Goal: Task Accomplishment & Management: Manage account settings

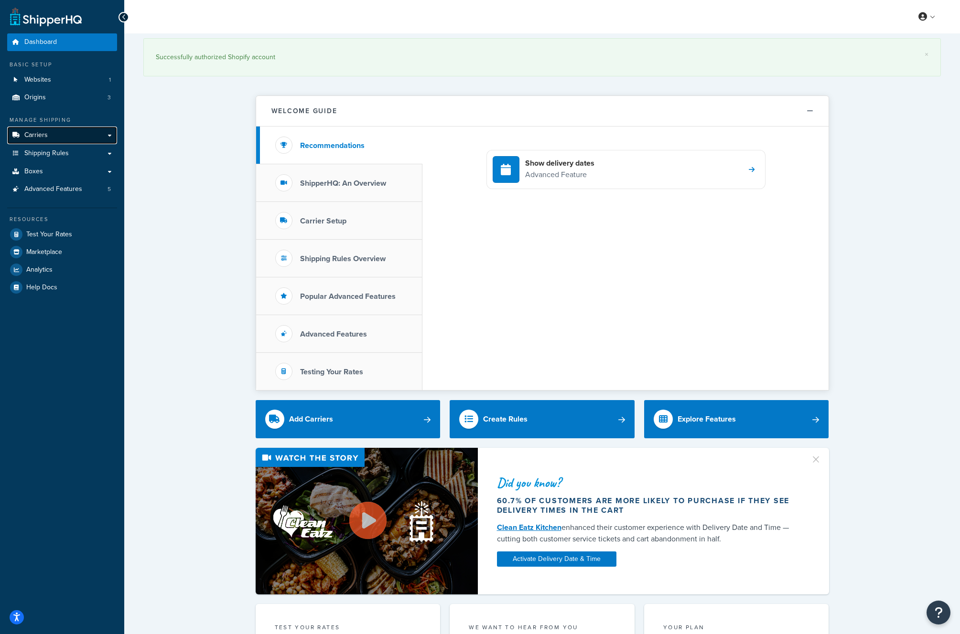
click at [41, 135] on span "Carriers" at bounding box center [35, 135] width 23 height 8
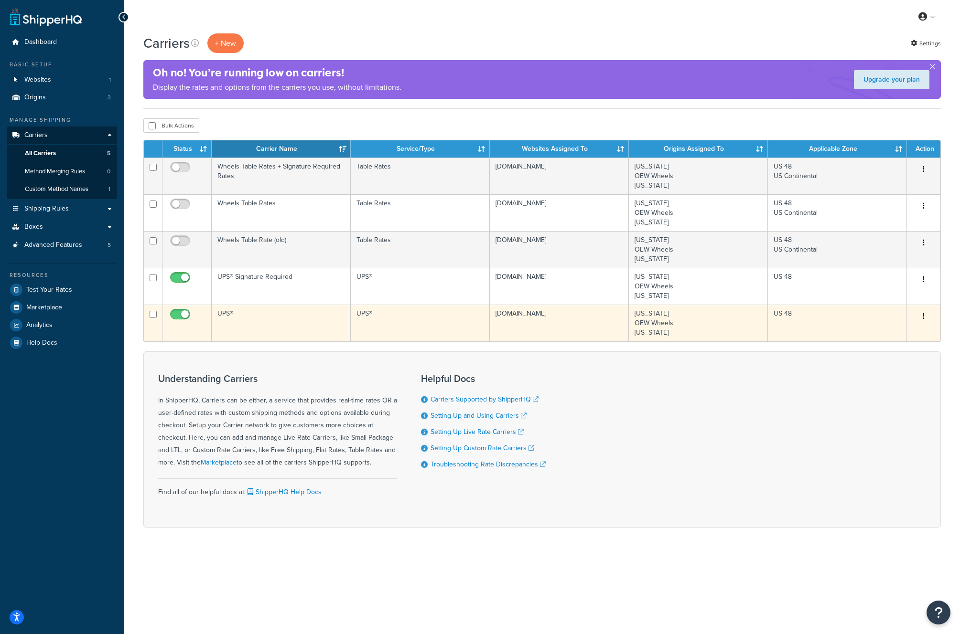
click at [922, 317] on icon "button" at bounding box center [923, 316] width 2 height 7
click at [882, 338] on link "Edit" at bounding box center [884, 336] width 75 height 20
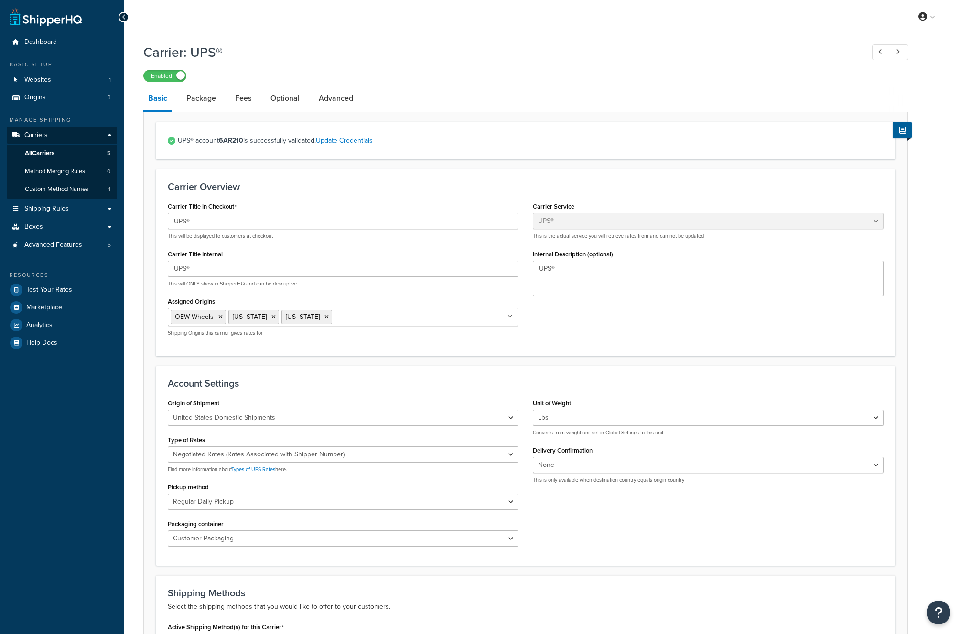
select select "ups"
click at [41, 133] on span "Carriers" at bounding box center [35, 135] width 23 height 8
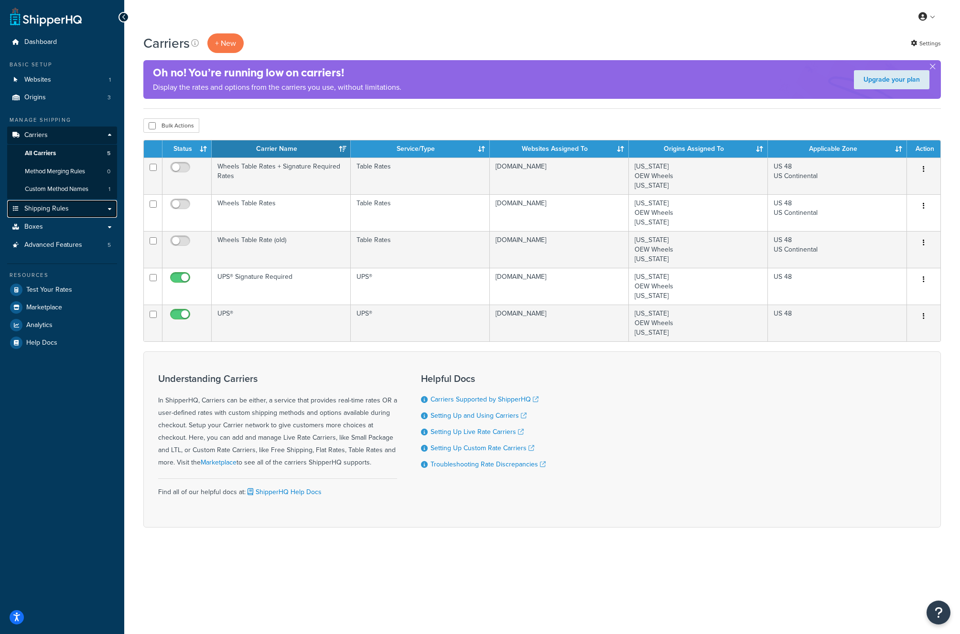
click at [43, 212] on span "Shipping Rules" at bounding box center [46, 209] width 44 height 8
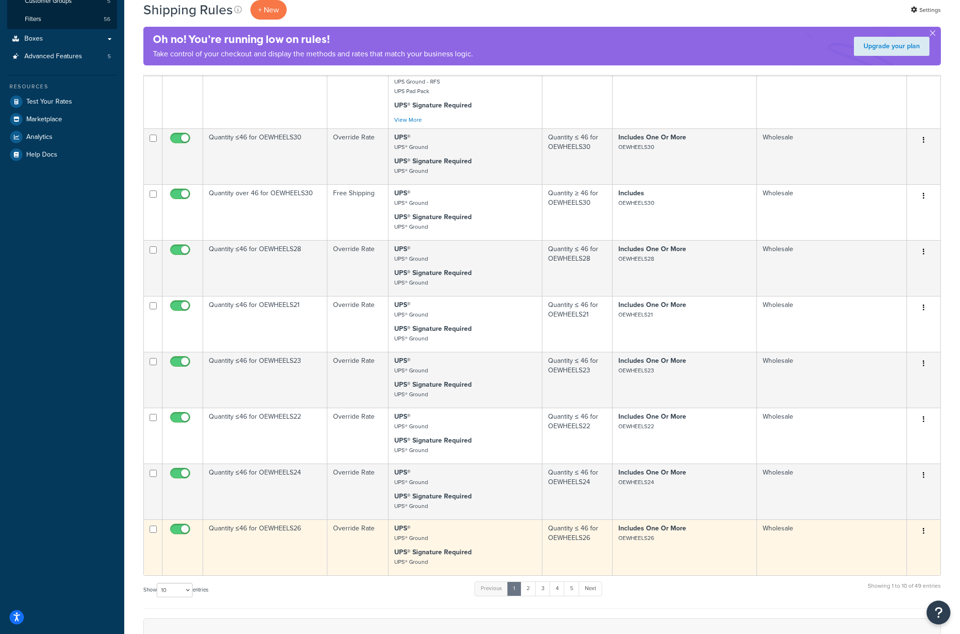
scroll to position [328, 0]
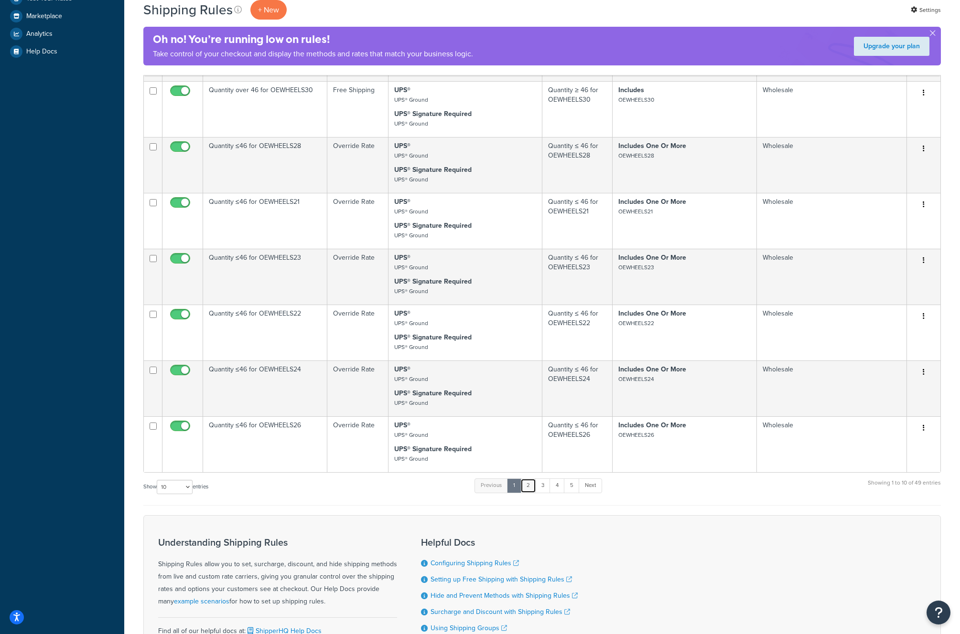
click at [529, 487] on link "2" at bounding box center [528, 486] width 16 height 14
click at [529, 530] on div "Helpful Docs Configuring Shipping Rules Setting up Free Shipping with Shipping …" at bounding box center [499, 601] width 157 height 142
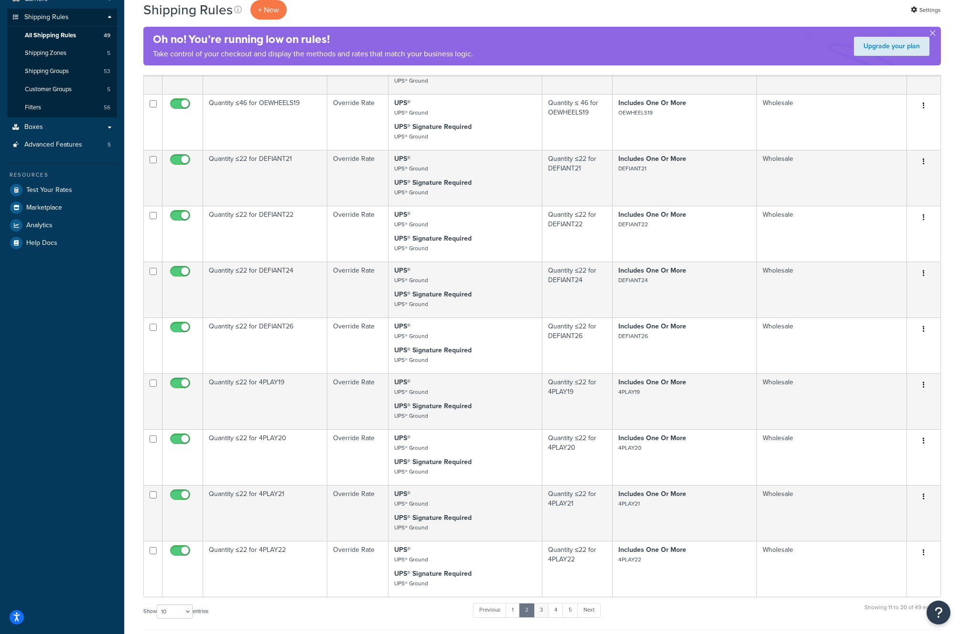
scroll to position [230, 0]
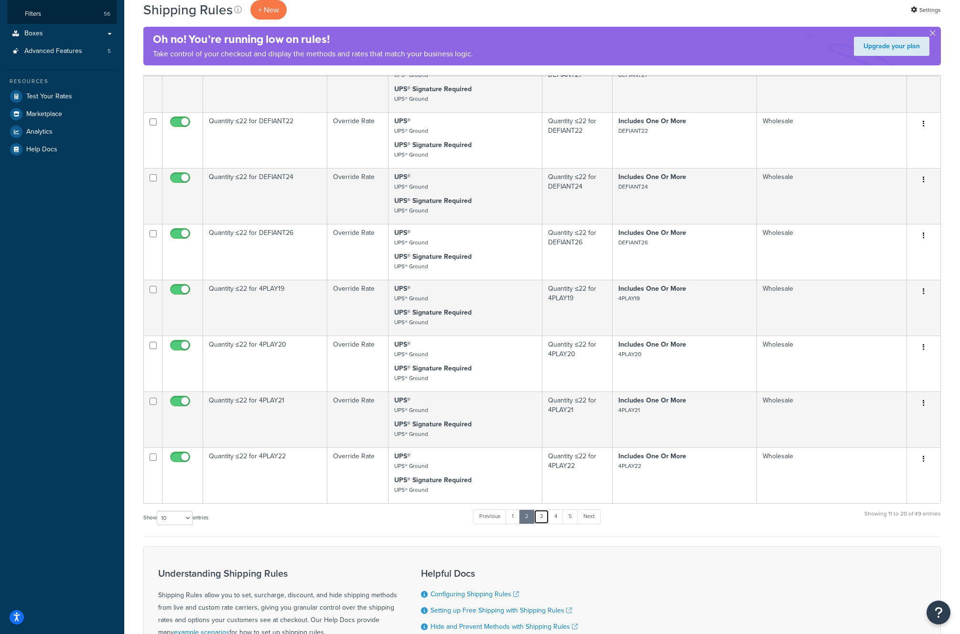
click at [540, 518] on link "3" at bounding box center [541, 517] width 15 height 14
click at [176, 515] on select "10 15 25 50 100 1000" at bounding box center [175, 518] width 36 height 14
select select "100"
click at [158, 512] on select "10 15 25 50 100 1000" at bounding box center [175, 518] width 36 height 14
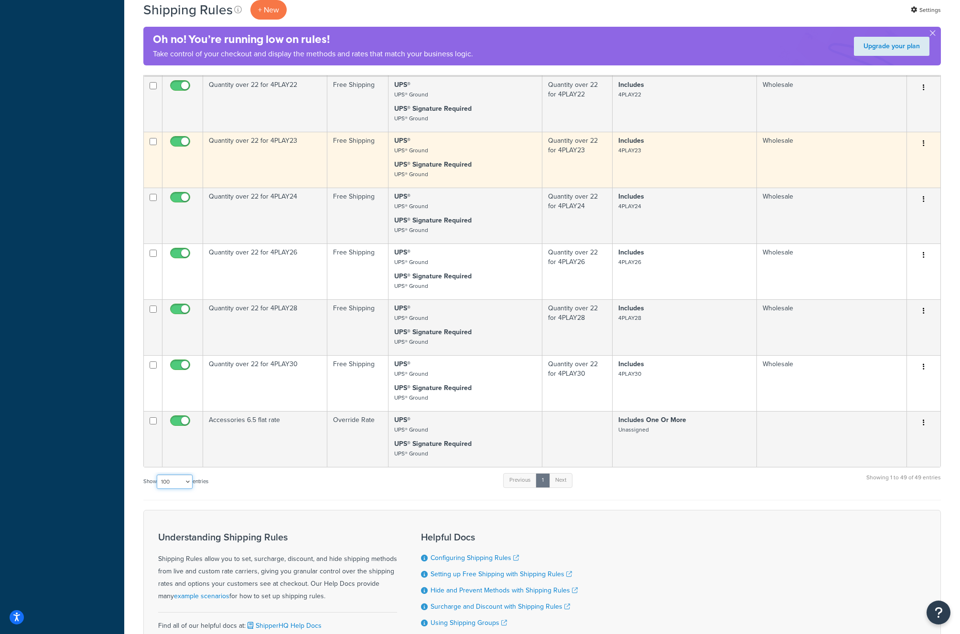
scroll to position [2621, 0]
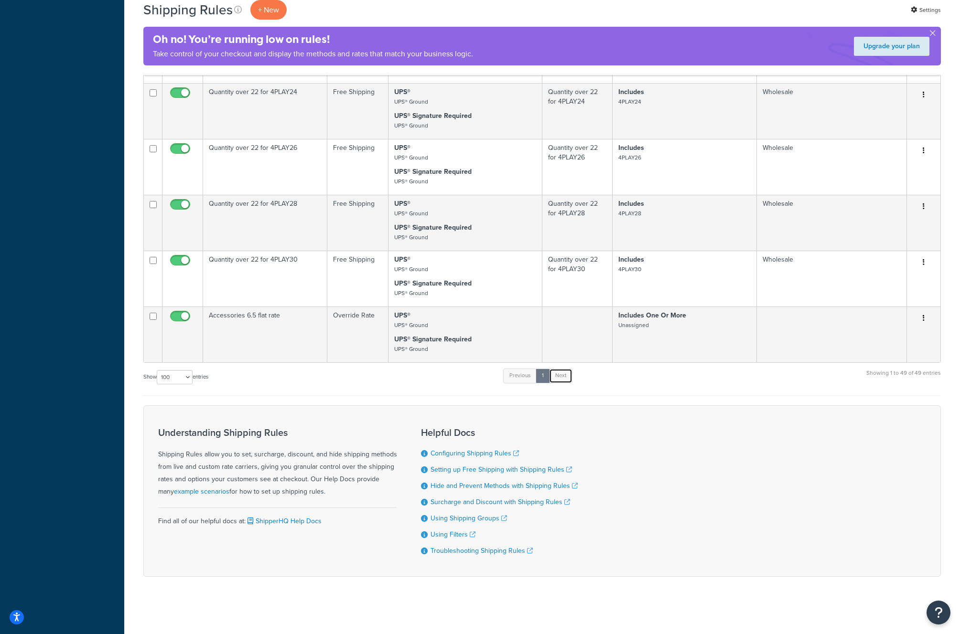
click at [559, 370] on link "Next" at bounding box center [560, 376] width 23 height 14
click at [558, 371] on link "Next" at bounding box center [560, 376] width 23 height 14
click at [558, 372] on link "Next" at bounding box center [560, 376] width 23 height 14
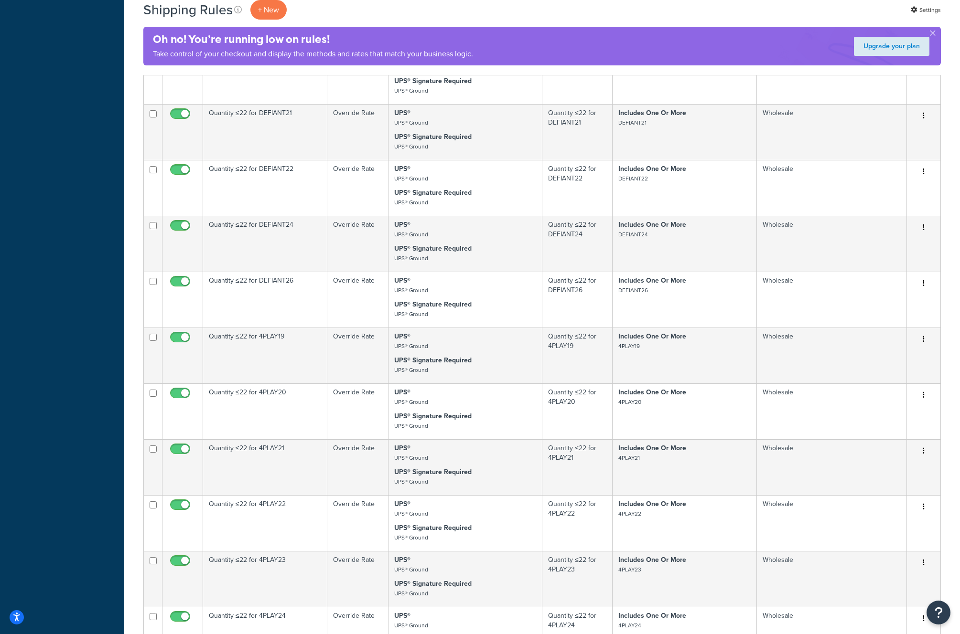
scroll to position [0, 0]
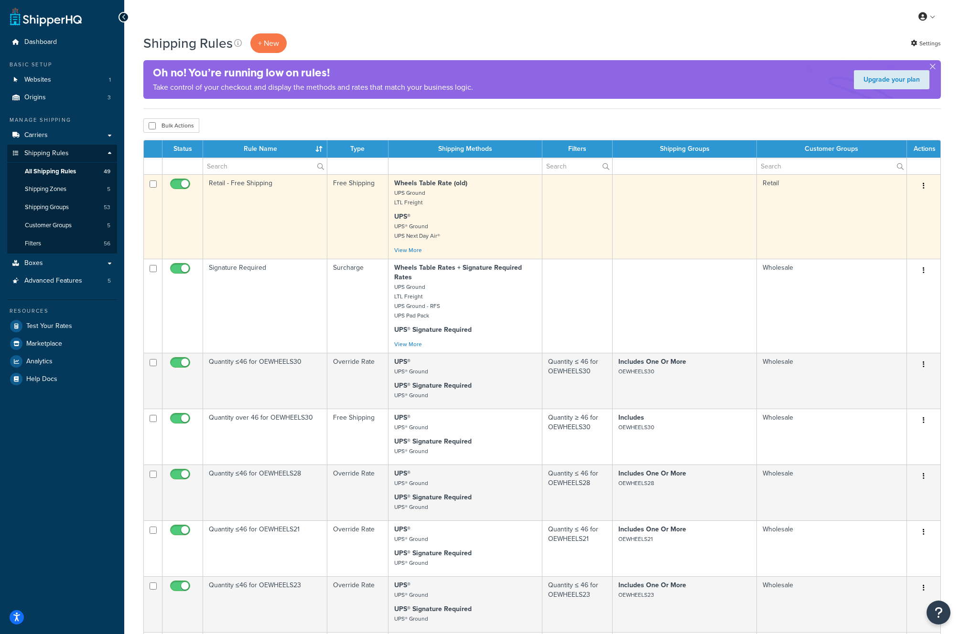
drag, startPoint x: 465, startPoint y: 223, endPoint x: 473, endPoint y: 220, distance: 8.5
click at [466, 223] on p "UPS® UPS® Ground UPS Next Day Air®" at bounding box center [465, 226] width 142 height 29
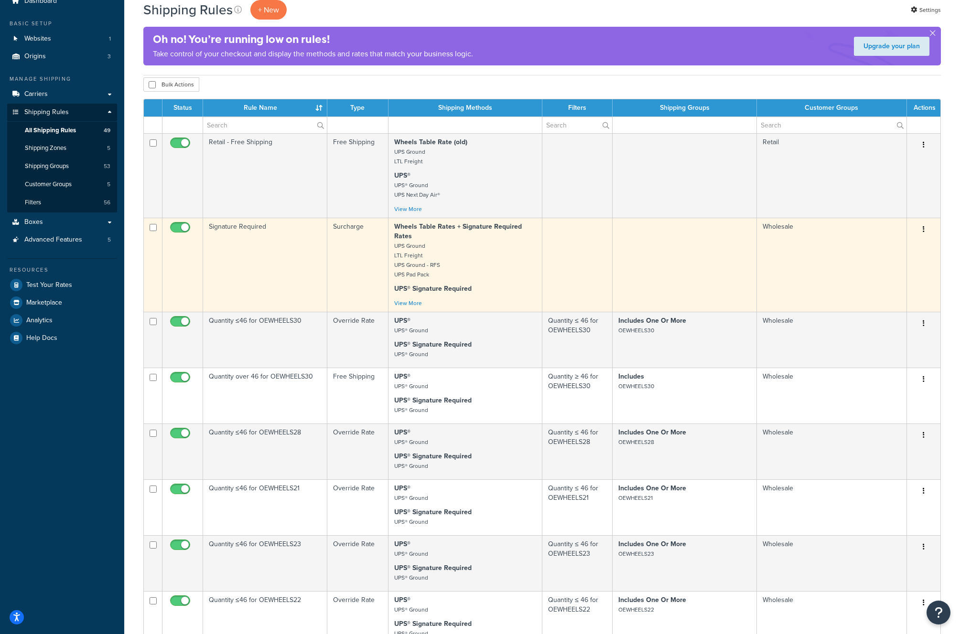
scroll to position [26, 0]
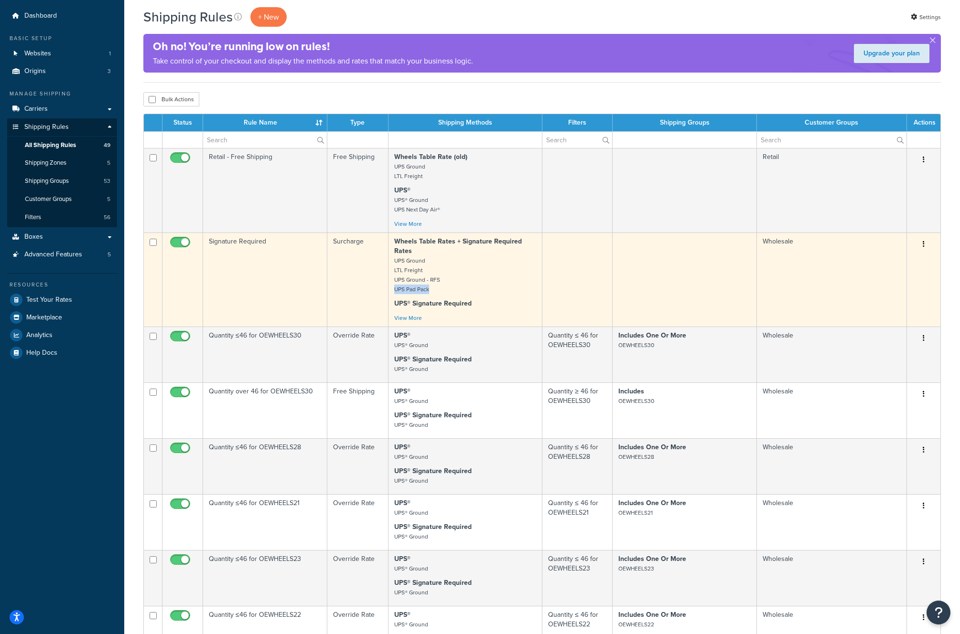
drag, startPoint x: 395, startPoint y: 291, endPoint x: 442, endPoint y: 293, distance: 46.9
click at [442, 293] on p "Wheels Table Rates + Signature Required Rates UPS Ground LTL Freight UPS Ground…" at bounding box center [465, 265] width 142 height 57
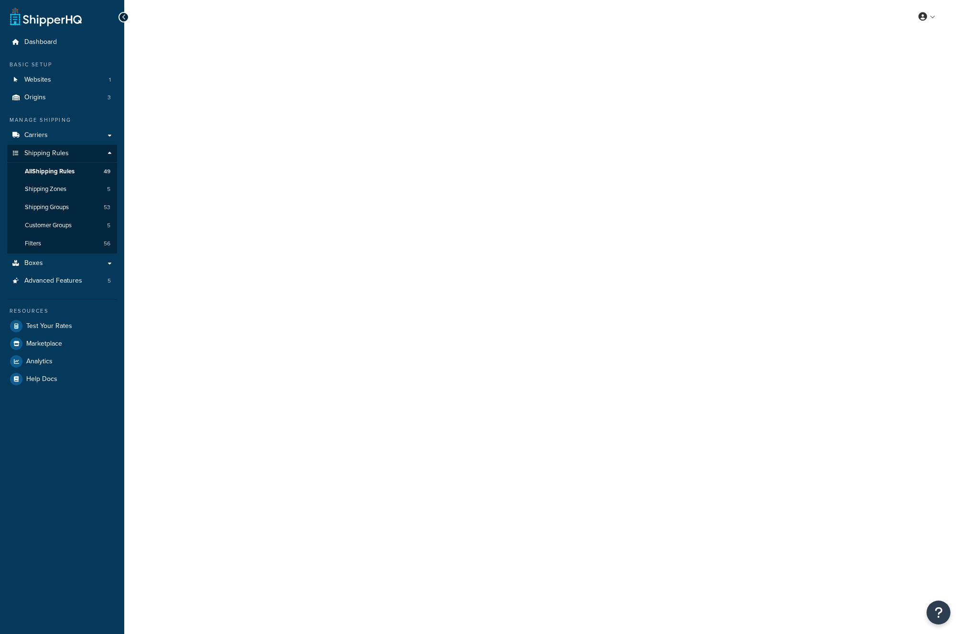
select select "ITEM"
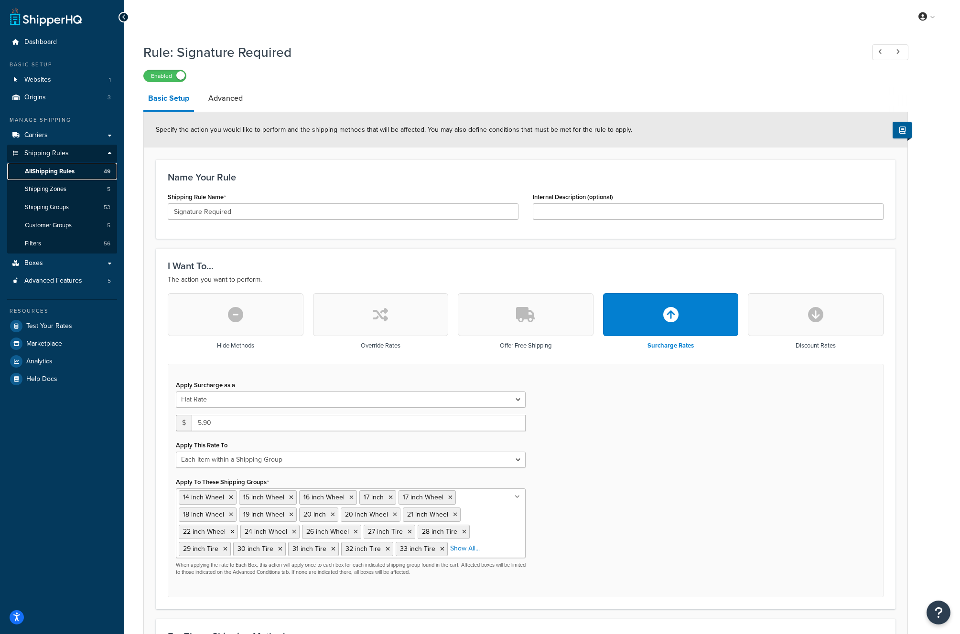
click at [56, 171] on span "All Shipping Rules" at bounding box center [50, 172] width 50 height 8
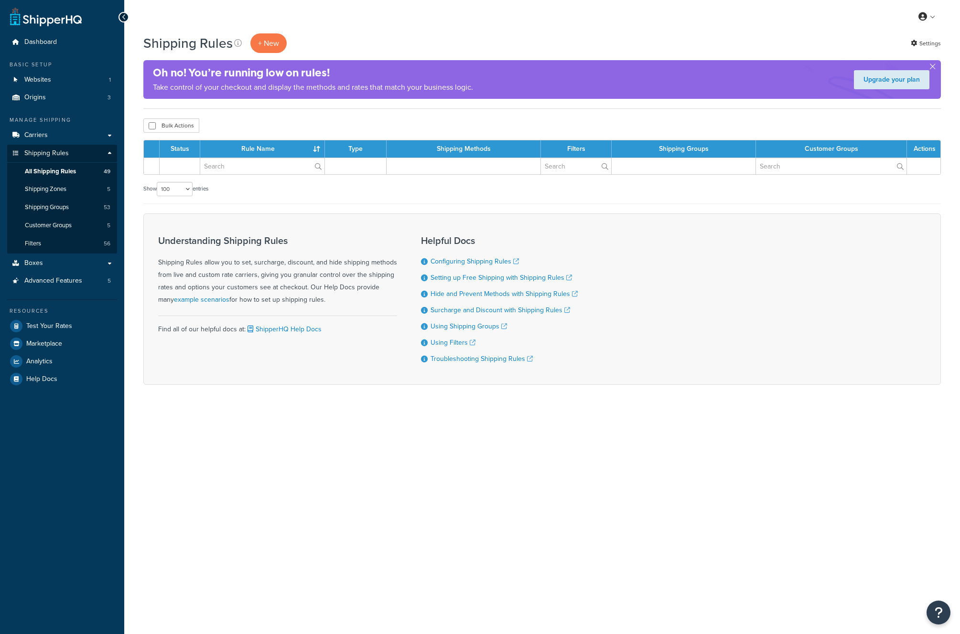
select select "100"
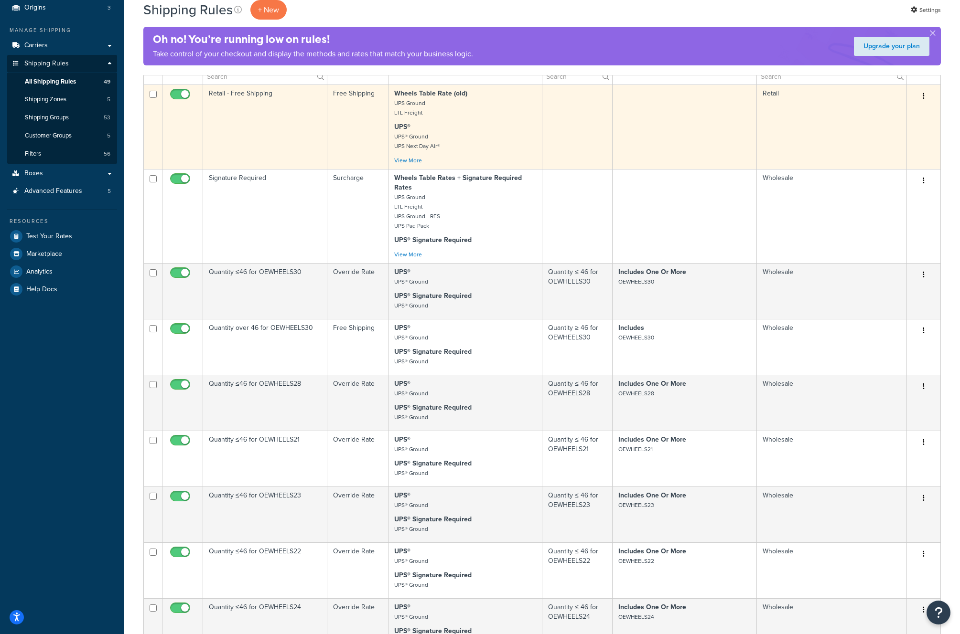
scroll to position [32, 0]
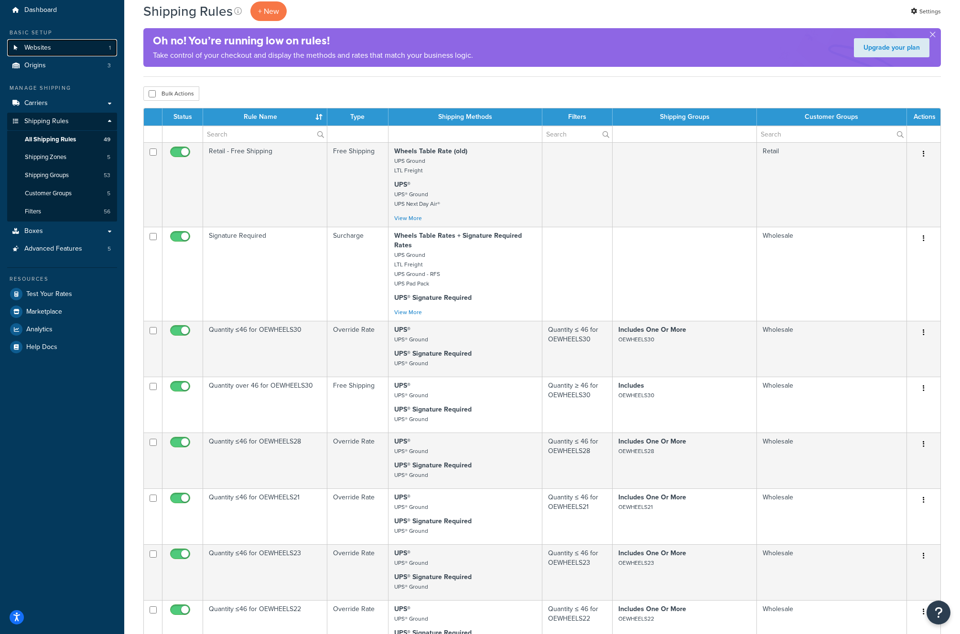
click at [41, 53] on link "Websites 1" at bounding box center [62, 48] width 110 height 18
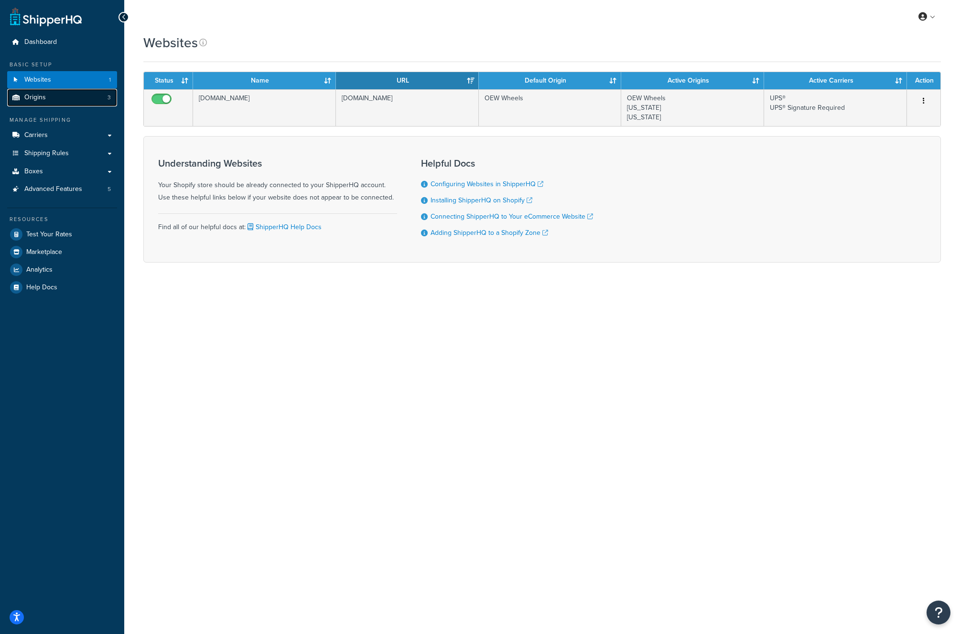
click at [37, 98] on span "Origins" at bounding box center [34, 98] width 21 height 8
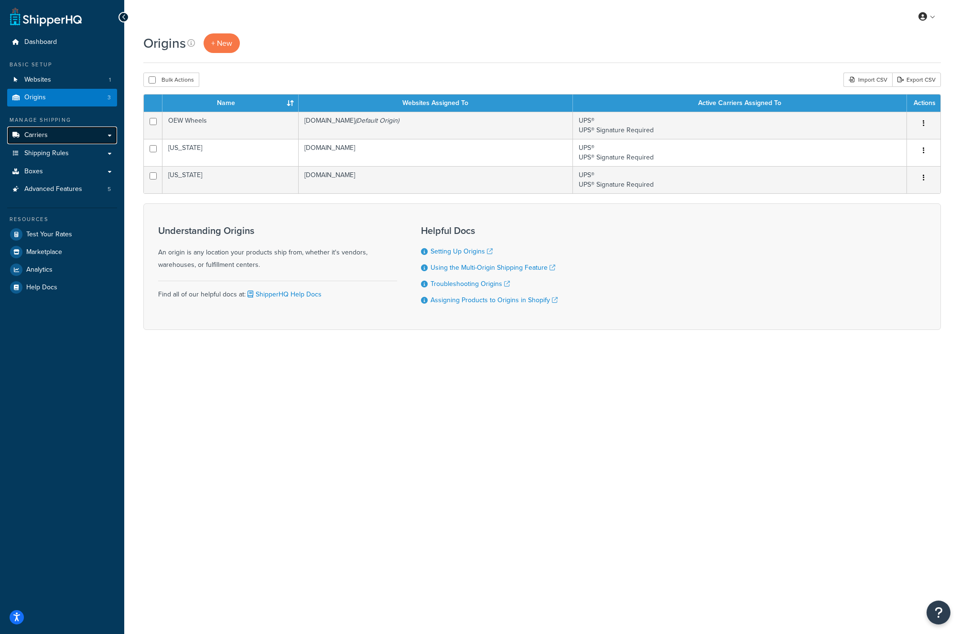
click at [60, 139] on link "Carriers" at bounding box center [62, 136] width 110 height 18
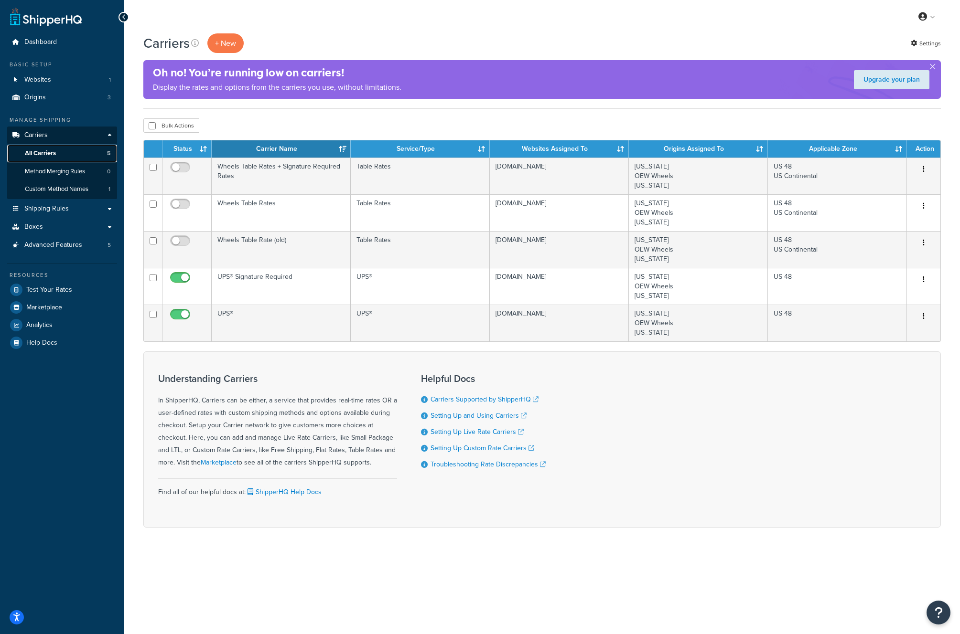
click at [48, 151] on span "All Carriers" at bounding box center [40, 154] width 31 height 8
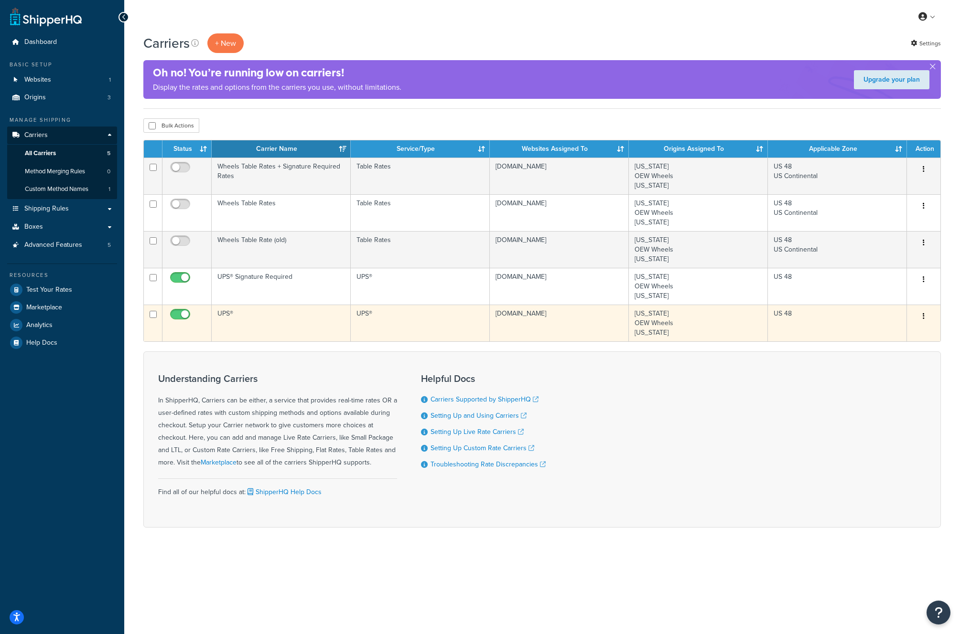
click at [923, 317] on icon "button" at bounding box center [923, 316] width 2 height 7
click at [893, 330] on link "Edit" at bounding box center [884, 336] width 75 height 20
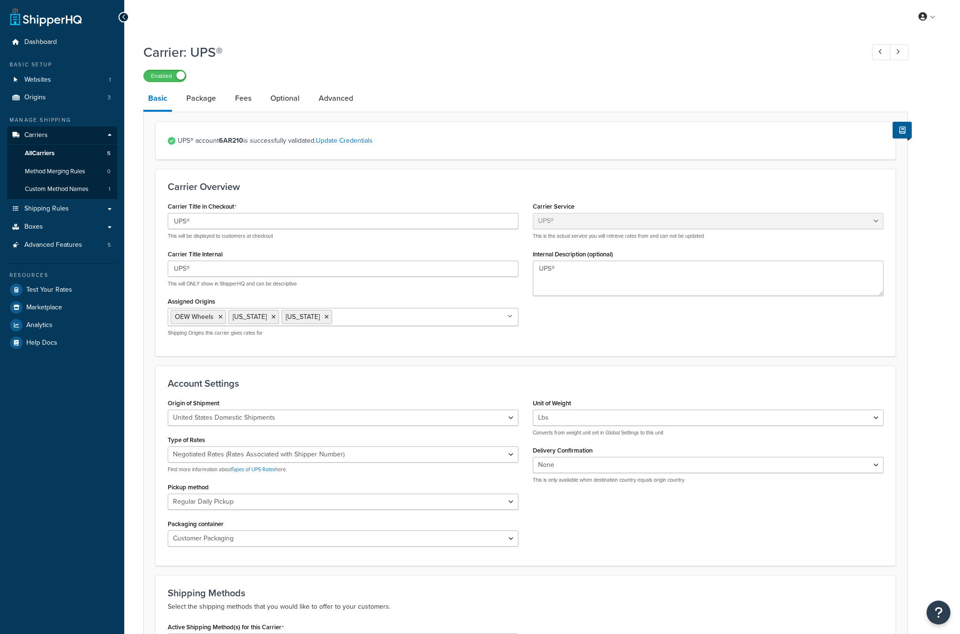
select select "ups"
